Goal: Register for event/course

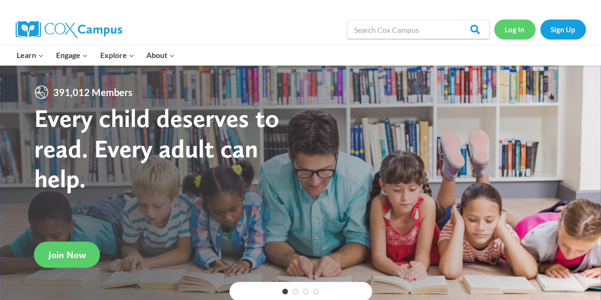
click at [524, 28] on link "Log In" at bounding box center [514, 28] width 41 height 19
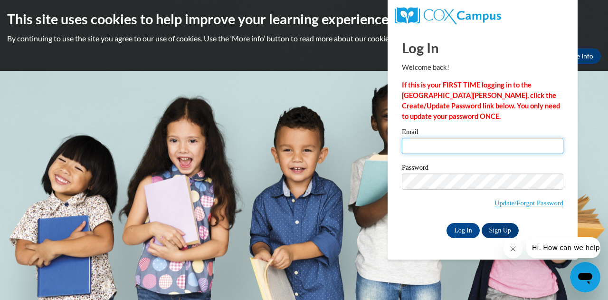
type input "courtni.graham@gcpsk12.org"
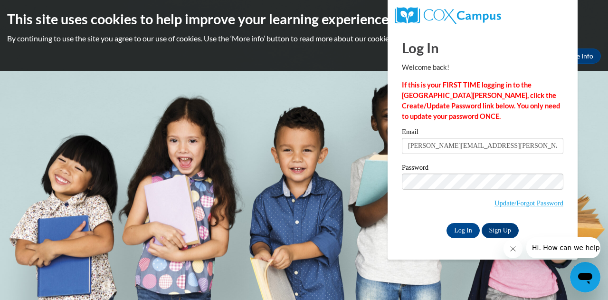
click at [446, 232] on span "Log In" at bounding box center [463, 230] width 35 height 8
click at [458, 230] on input "Log In" at bounding box center [462, 230] width 33 height 15
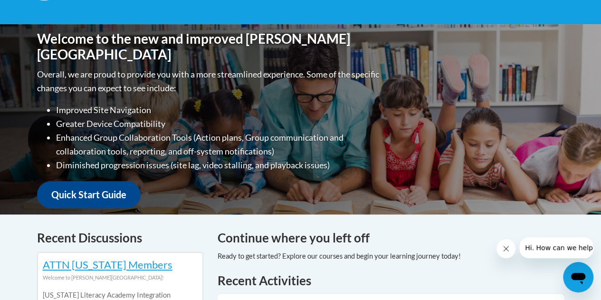
scroll to position [47, 0]
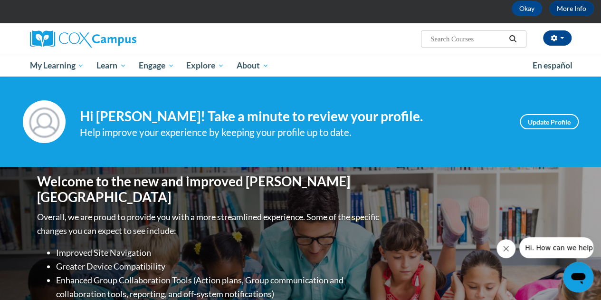
click at [487, 42] on input "Search..." at bounding box center [467, 38] width 76 height 11
type input "vocabulary"
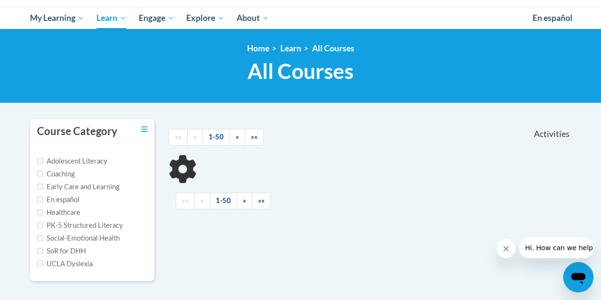
scroll to position [142, 0]
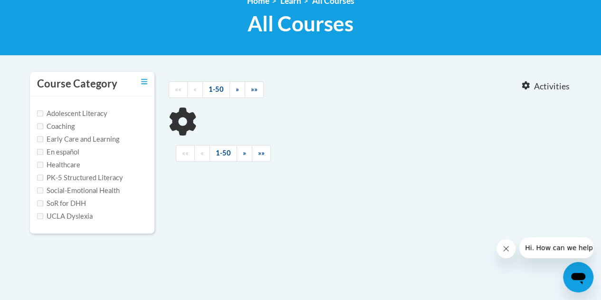
type input "vocabulary"
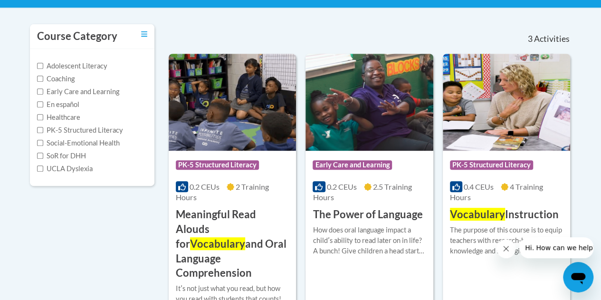
scroll to position [237, 0]
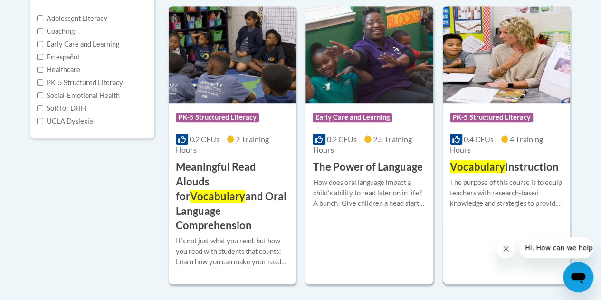
click at [496, 162] on span "Vocabulary" at bounding box center [477, 166] width 55 height 13
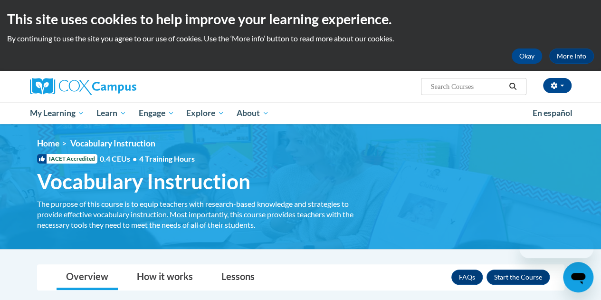
scroll to position [95, 0]
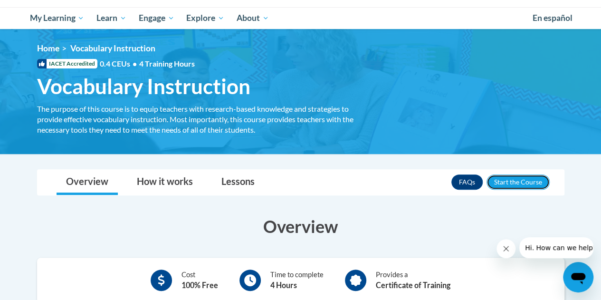
click at [523, 182] on button "Enroll" at bounding box center [517, 181] width 63 height 15
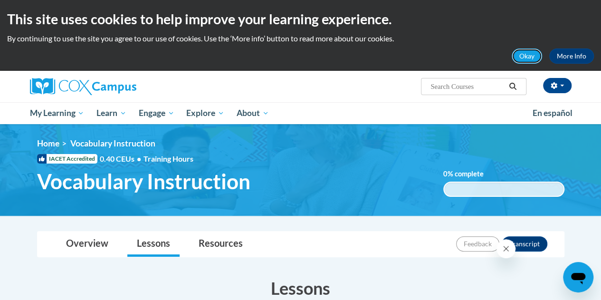
click at [520, 55] on button "Okay" at bounding box center [527, 55] width 30 height 15
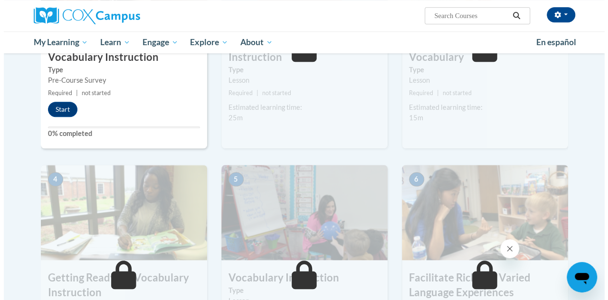
scroll to position [190, 0]
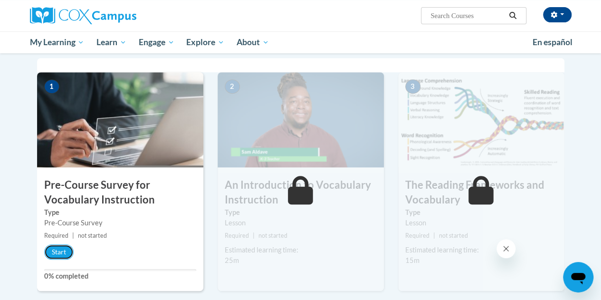
click at [58, 249] on button "Start" at bounding box center [58, 251] width 29 height 15
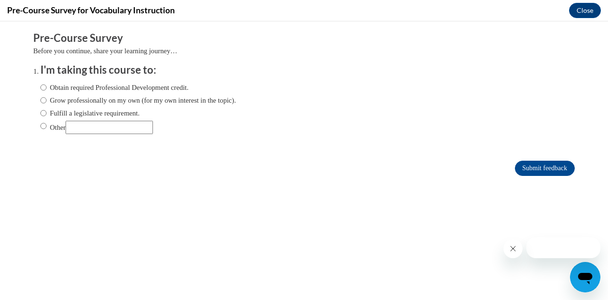
scroll to position [0, 0]
click at [73, 88] on label "Obtain required Professional Development credit." at bounding box center [114, 87] width 148 height 10
click at [47, 88] on input "Obtain required Professional Development credit." at bounding box center [43, 87] width 6 height 10
radio input "true"
click at [533, 168] on input "Submit feedback" at bounding box center [545, 168] width 60 height 15
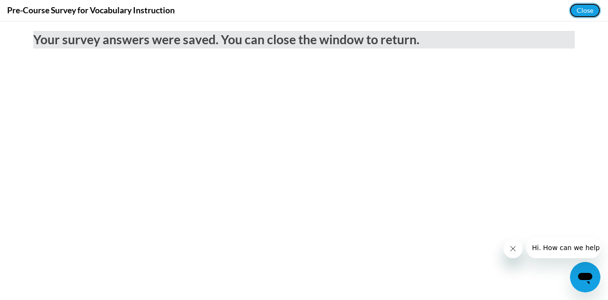
click at [583, 13] on button "Close" at bounding box center [585, 10] width 32 height 15
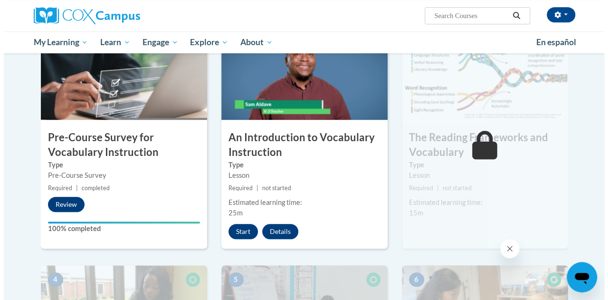
scroll to position [190, 0]
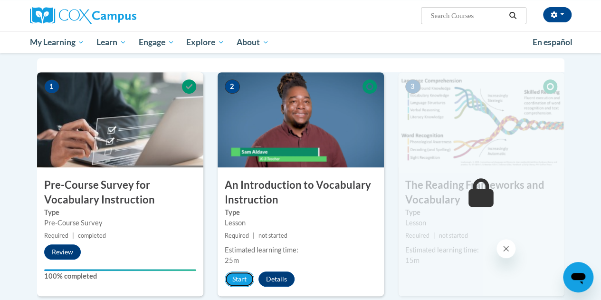
click at [238, 273] on button "Start" at bounding box center [239, 278] width 29 height 15
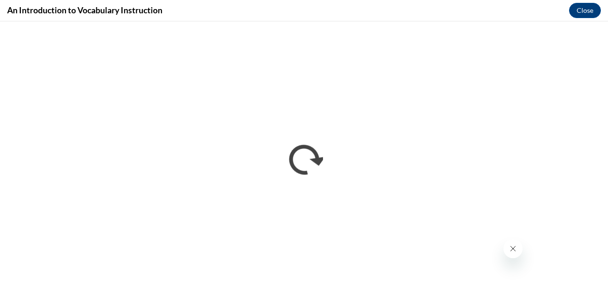
scroll to position [0, 0]
